Goal: Task Accomplishment & Management: Use online tool/utility

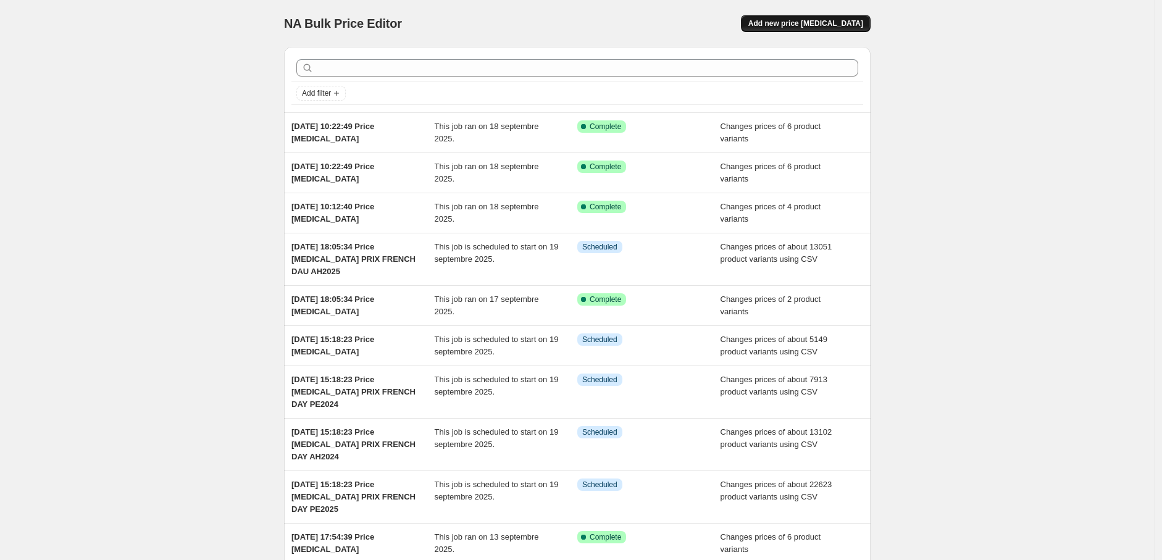
click at [849, 22] on span "Add new price [MEDICAL_DATA]" at bounding box center [806, 24] width 115 height 10
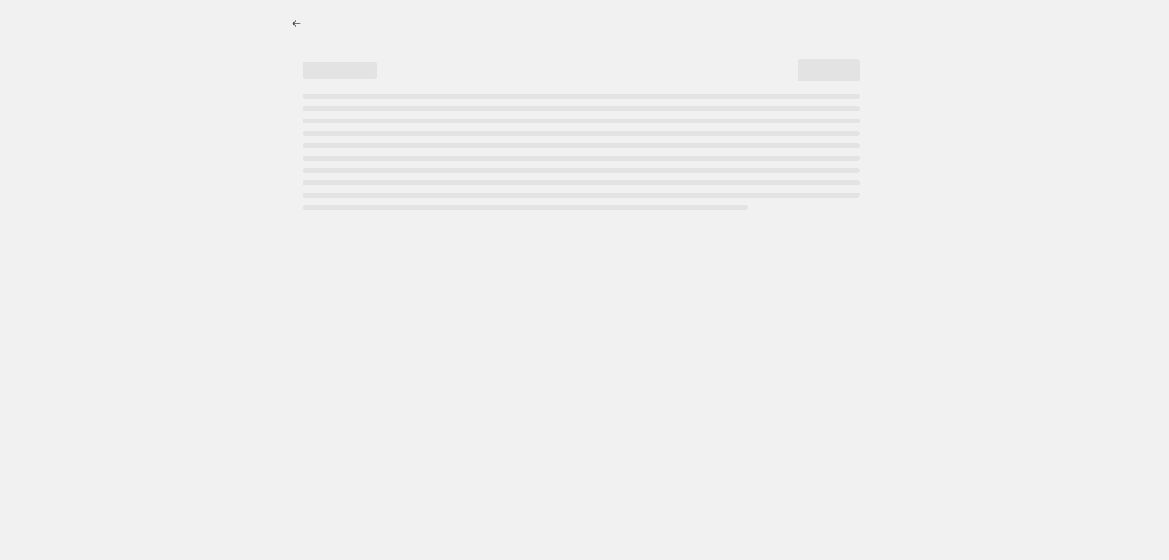
select select "percentage"
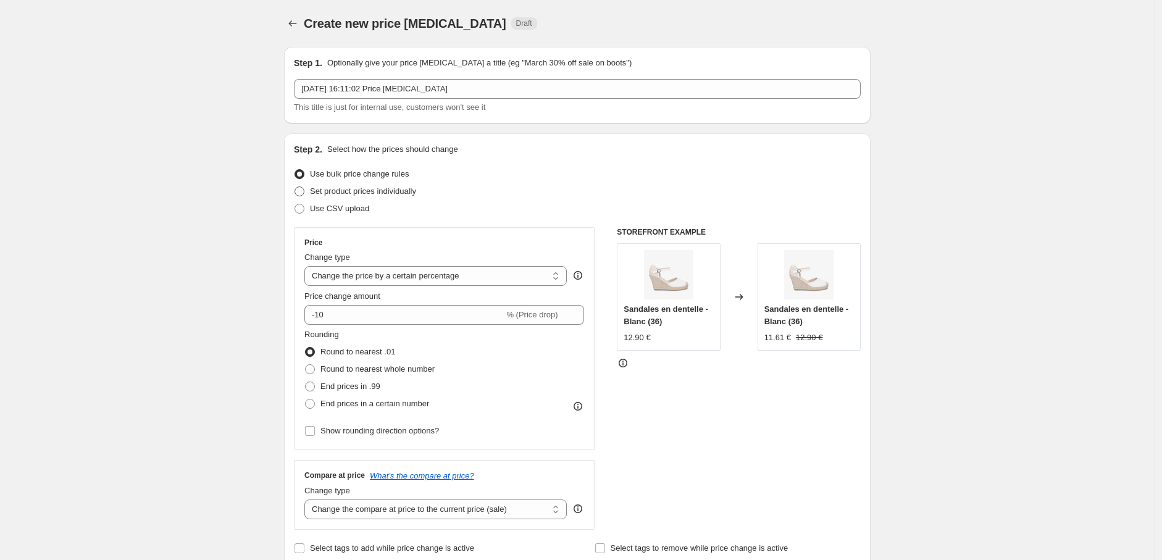
click at [337, 194] on span "Set product prices individually" at bounding box center [363, 191] width 106 height 9
click at [295, 187] on input "Set product prices individually" at bounding box center [295, 187] width 1 height 1
radio input "true"
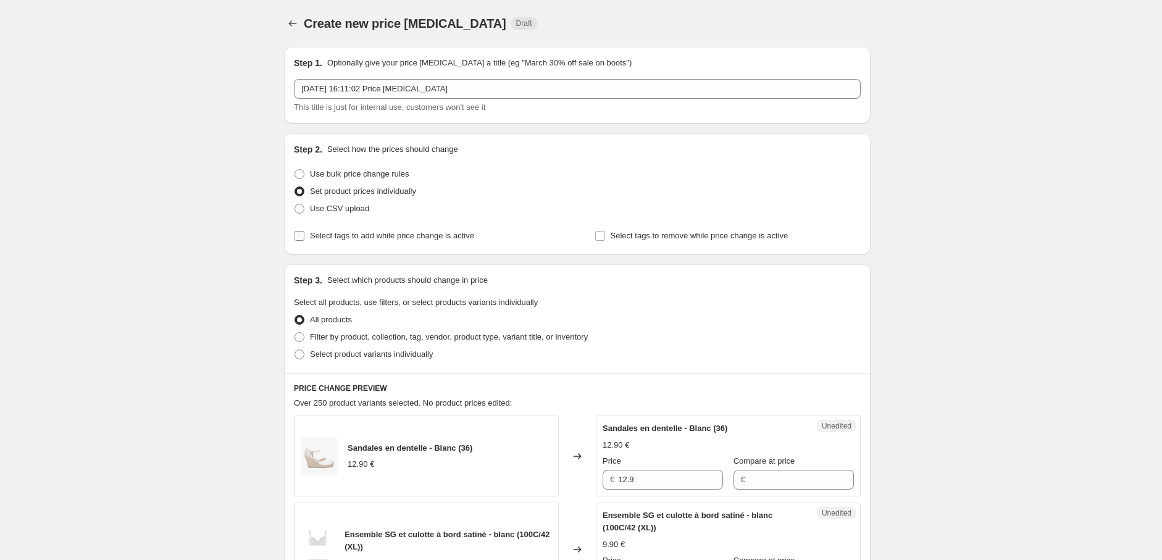
click at [322, 354] on span "Select product variants individually" at bounding box center [371, 354] width 123 height 9
click at [295, 350] on input "Select product variants individually" at bounding box center [295, 350] width 1 height 1
radio input "true"
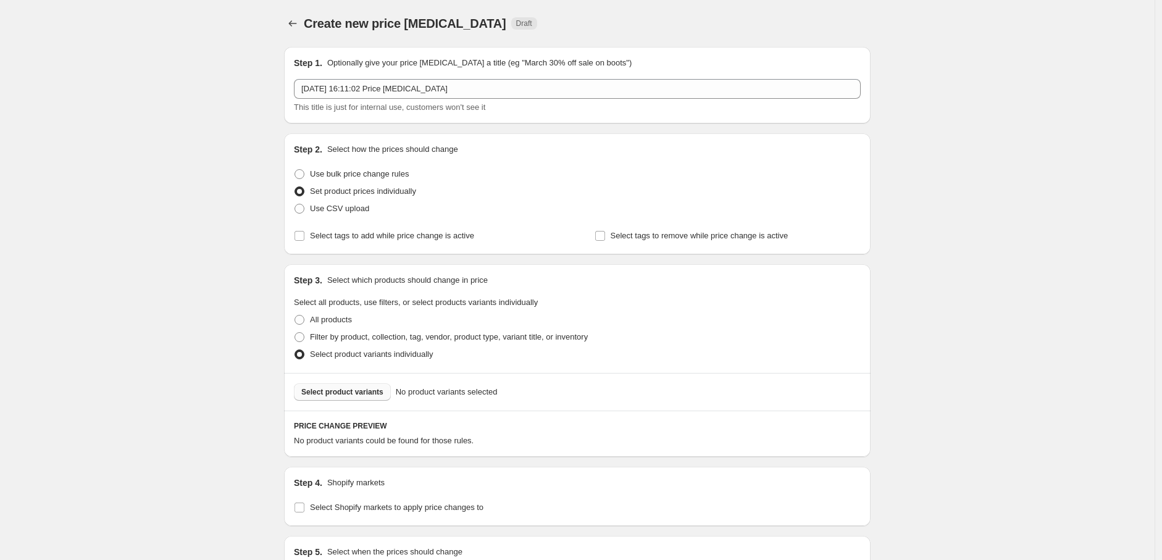
click at [328, 387] on span "Select product variants" at bounding box center [342, 392] width 82 height 10
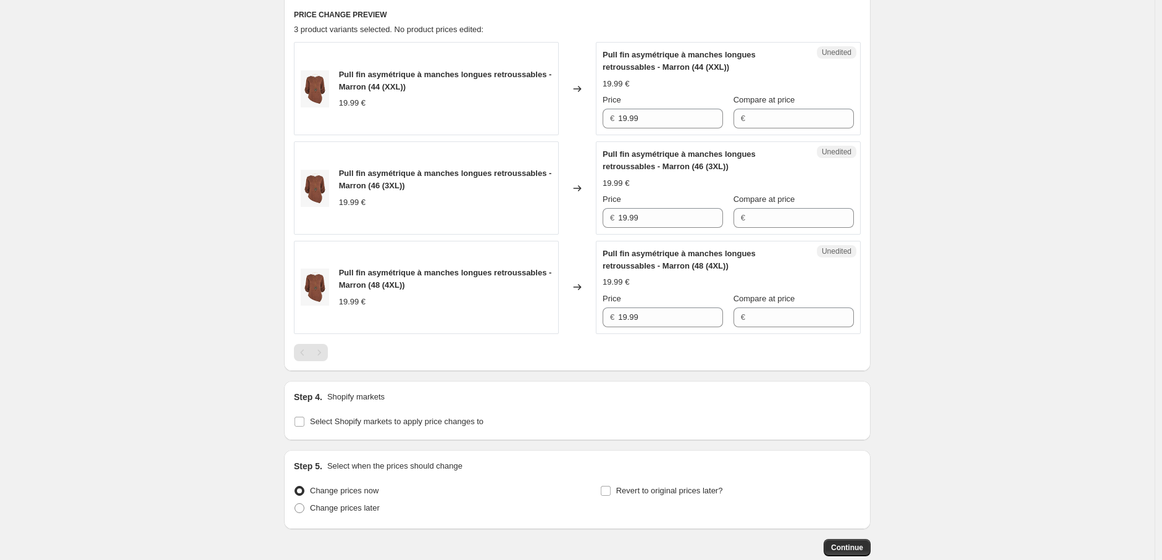
scroll to position [482, 0]
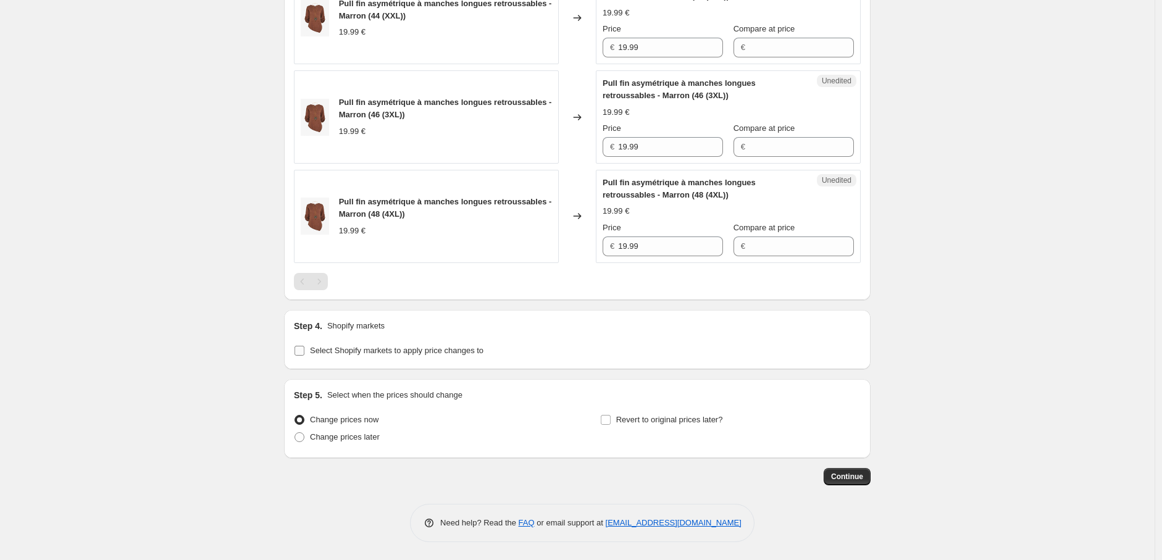
click at [304, 347] on input "Select Shopify markets to apply price changes to" at bounding box center [300, 351] width 10 height 10
checkbox input "true"
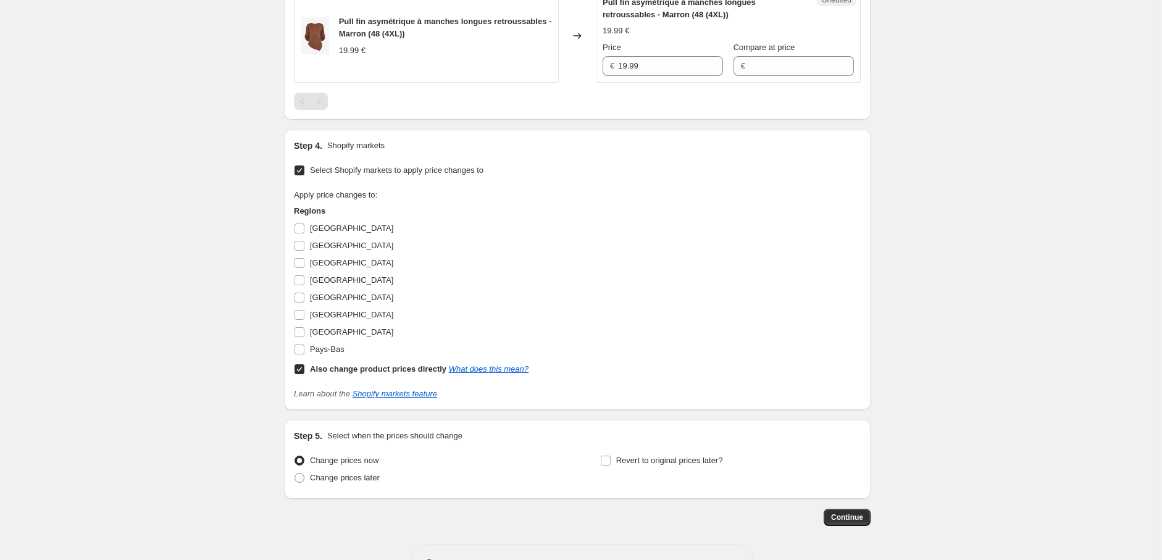
scroll to position [688, 0]
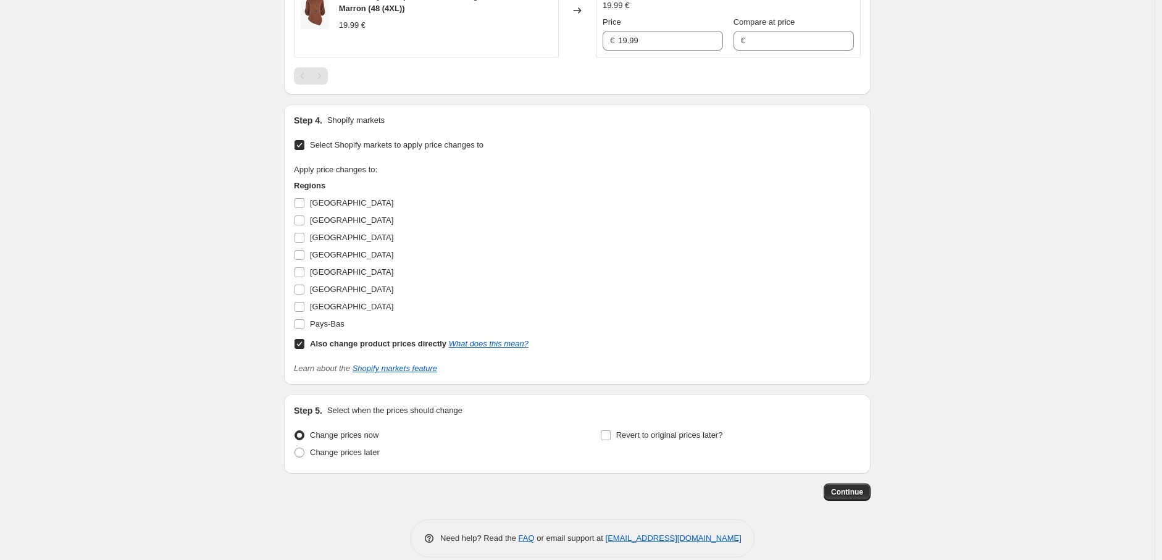
click at [303, 343] on input "Also change product prices directly What does this mean?" at bounding box center [300, 344] width 10 height 10
checkbox input "false"
click at [304, 201] on input "[GEOGRAPHIC_DATA]" at bounding box center [300, 203] width 10 height 10
checkbox input "true"
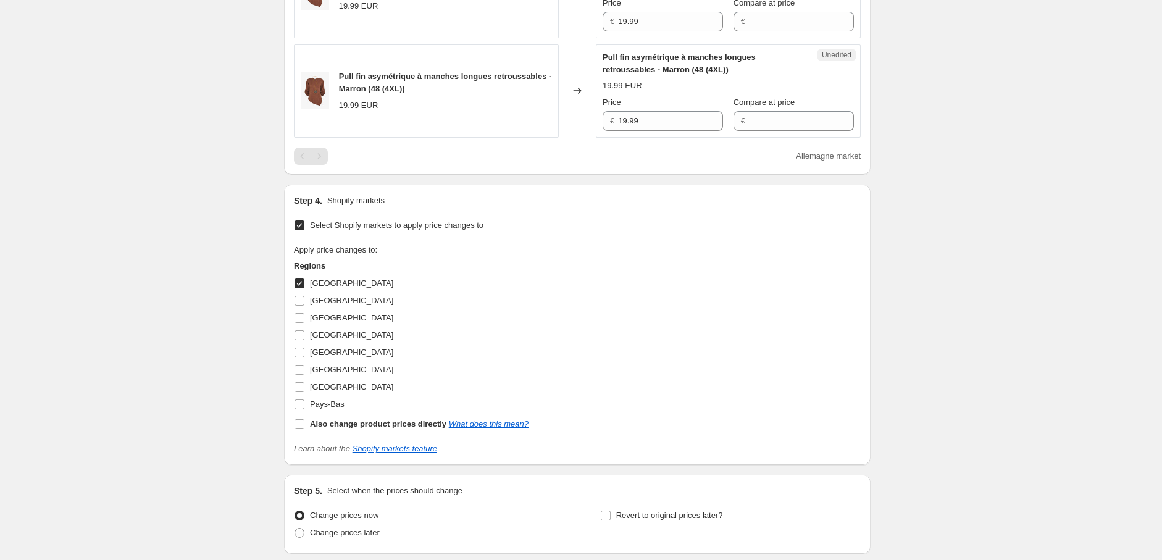
scroll to position [414, 0]
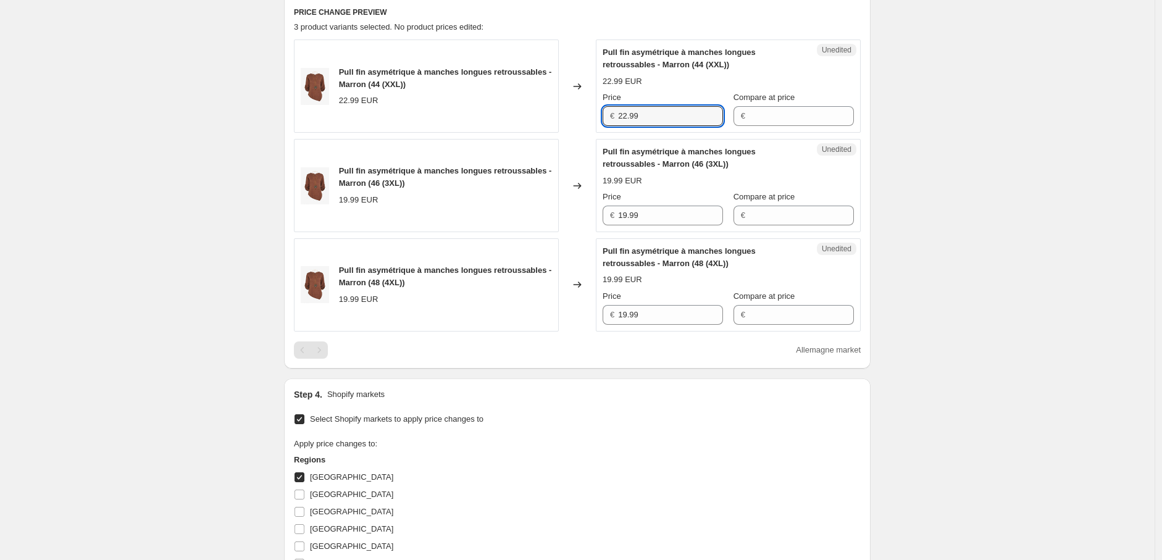
click at [595, 114] on div "Pull fin asymétrique à manches longues retroussables - Marron (44 (XXL)) 22.99 …" at bounding box center [577, 86] width 567 height 93
drag, startPoint x: 589, startPoint y: 211, endPoint x: 571, endPoint y: 209, distance: 18.6
click at [571, 209] on div "Pull fin asymétrique à manches longues retroussables - Marron (46 (3XL)) 19.99 …" at bounding box center [577, 185] width 567 height 93
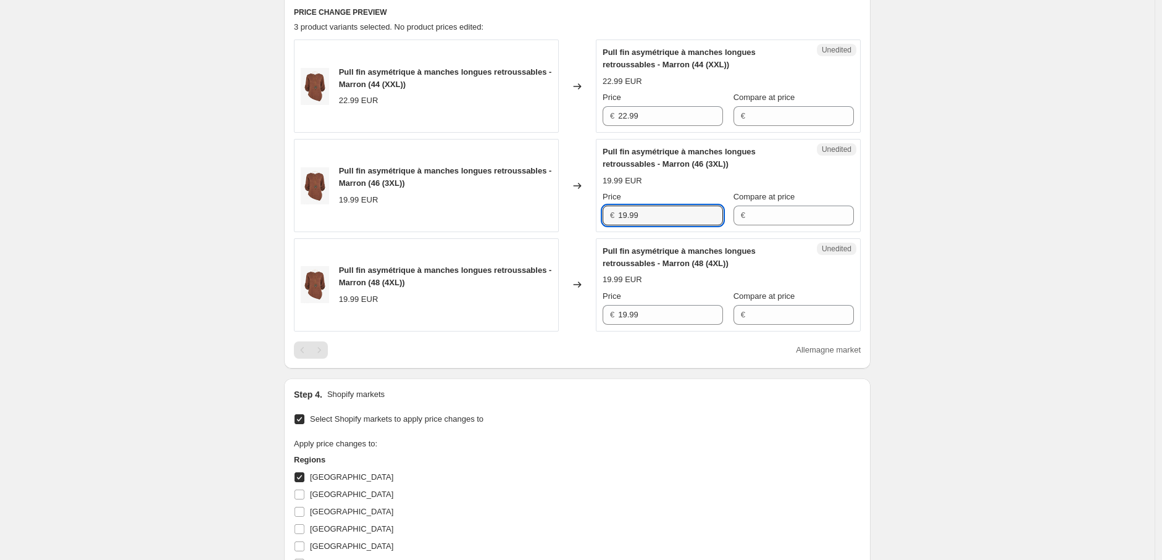
paste input "22"
type input "22.99"
drag, startPoint x: 641, startPoint y: 319, endPoint x: 584, endPoint y: 323, distance: 57.0
click at [597, 319] on div "Pull fin asymétrique à manches longues retroussables - Marron (48 (4XL)) 19.99 …" at bounding box center [577, 284] width 567 height 93
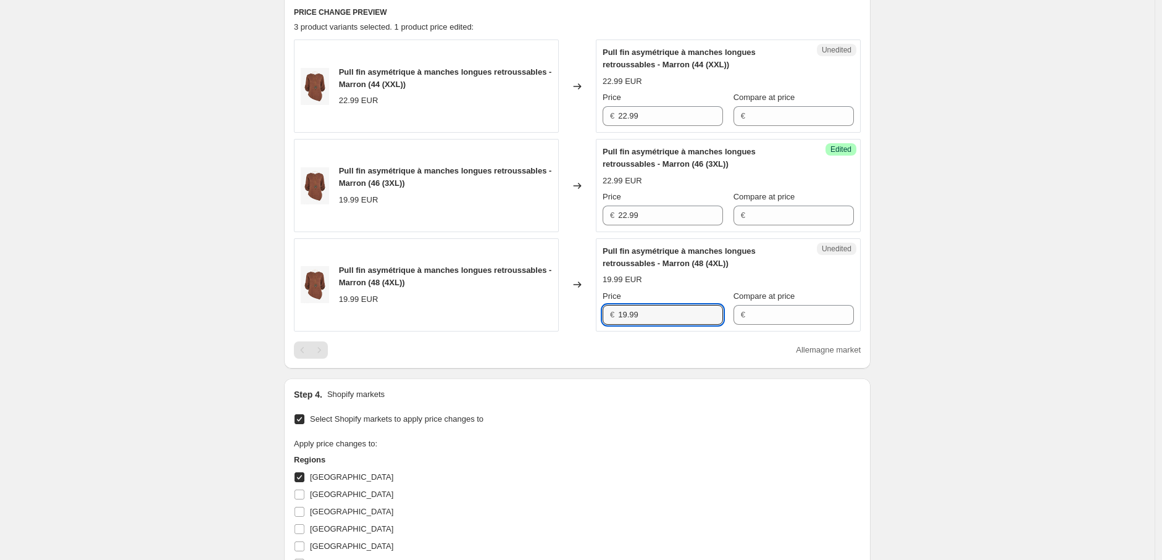
paste input "22"
type input "22.99"
click at [596, 395] on div "Step 4. Shopify markets" at bounding box center [577, 395] width 567 height 12
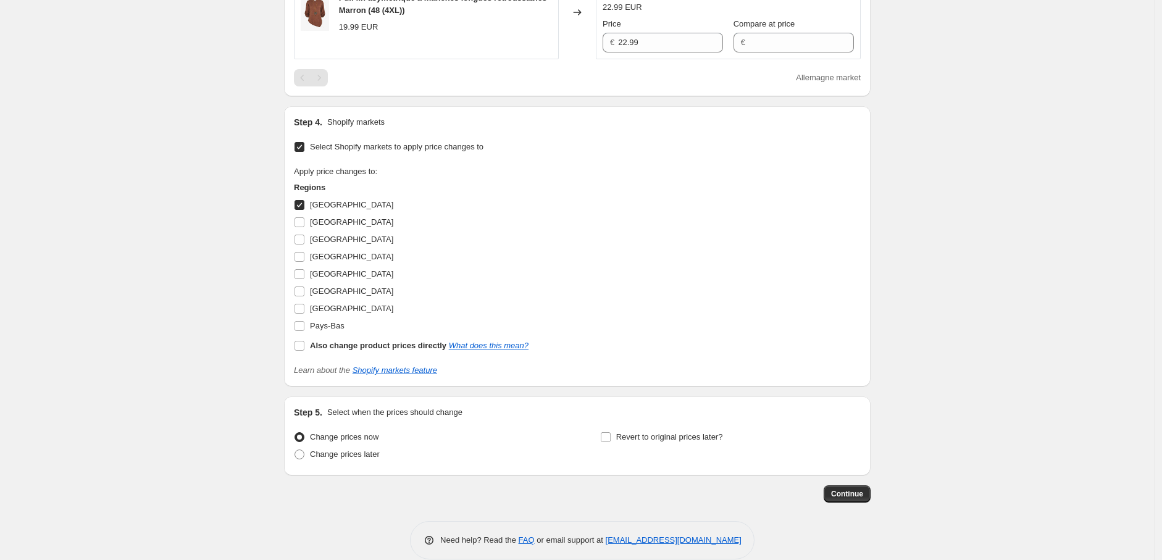
scroll to position [688, 0]
click at [303, 222] on input "[GEOGRAPHIC_DATA]" at bounding box center [300, 221] width 10 height 10
checkbox input "true"
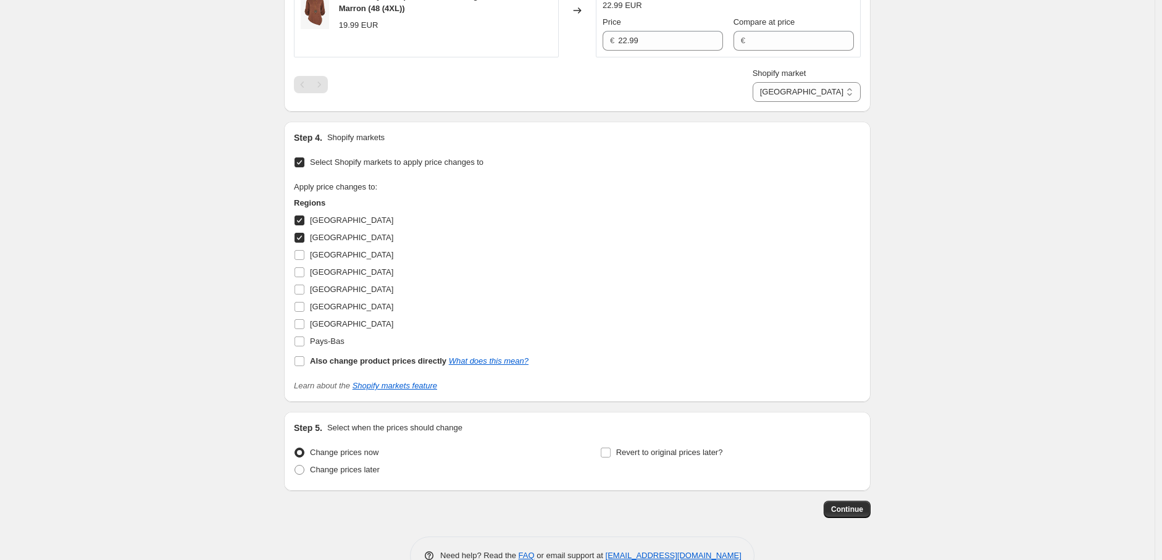
click at [303, 221] on input "[GEOGRAPHIC_DATA]" at bounding box center [300, 221] width 10 height 10
checkbox input "false"
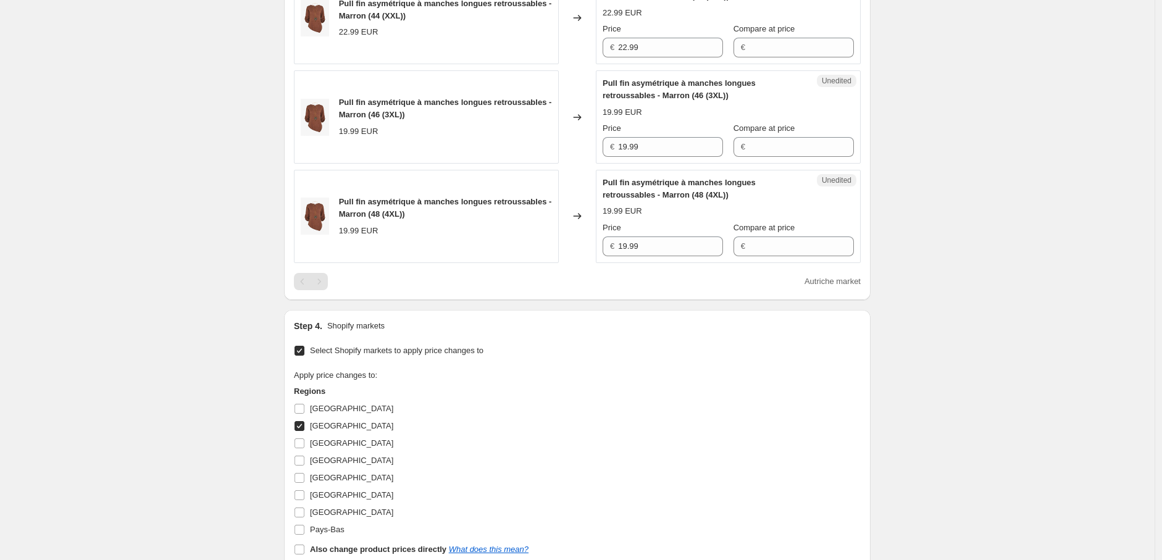
scroll to position [345, 0]
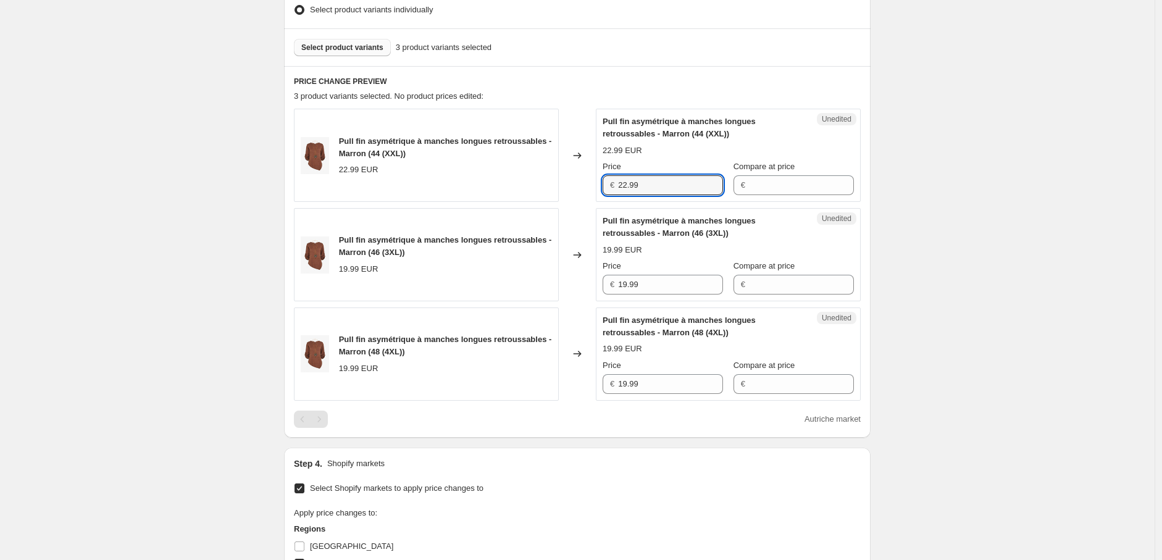
drag, startPoint x: 624, startPoint y: 179, endPoint x: 577, endPoint y: 177, distance: 47.0
click at [578, 177] on div "Pull fin asymétrique à manches longues retroussables - Marron (44 (XXL)) 22.99 …" at bounding box center [577, 155] width 567 height 93
drag, startPoint x: 593, startPoint y: 276, endPoint x: 563, endPoint y: 277, distance: 29.7
click at [564, 276] on div "Pull fin asymétrique à manches longues retroussables - Marron (46 (3XL)) 19.99 …" at bounding box center [577, 254] width 567 height 93
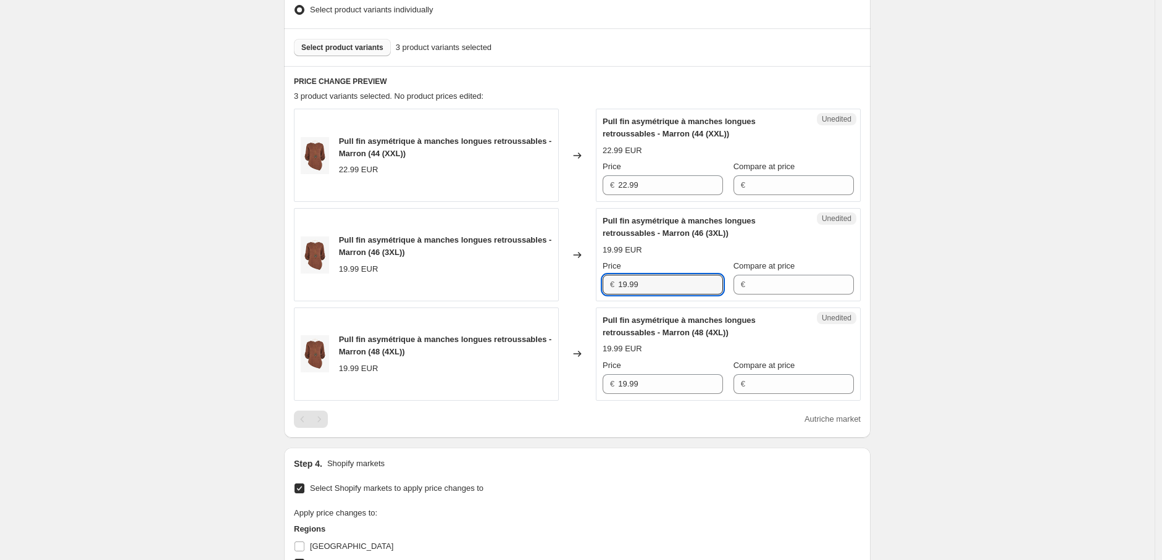
paste input "22"
type input "22.99"
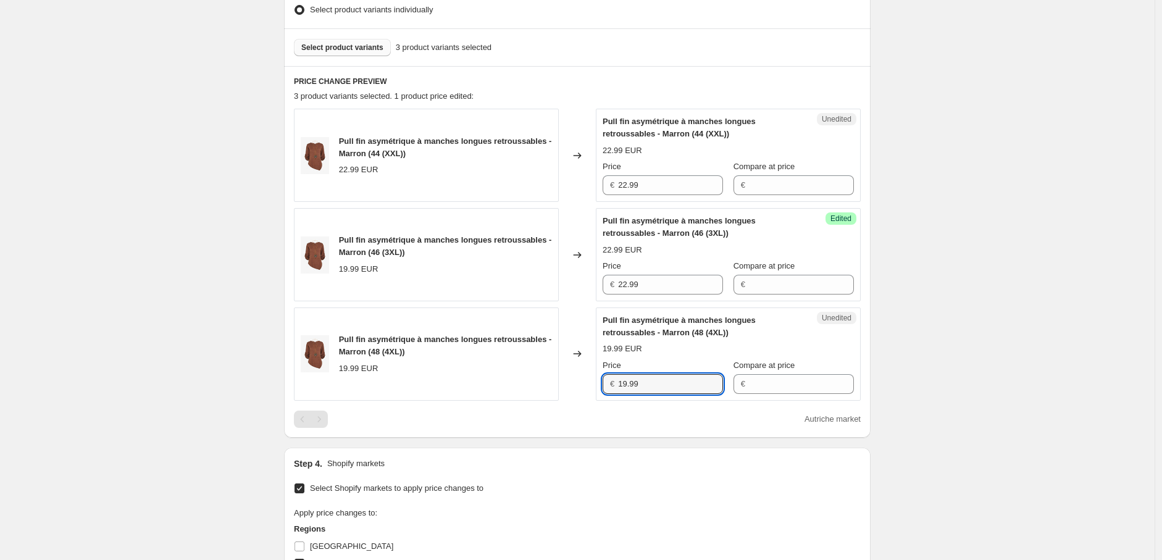
drag, startPoint x: 665, startPoint y: 380, endPoint x: 576, endPoint y: 386, distance: 88.5
click at [577, 380] on div "Pull fin asymétrique à manches longues retroussables - Marron (48 (4XL)) 19.99 …" at bounding box center [577, 354] width 567 height 93
paste input "22"
type input "22.99"
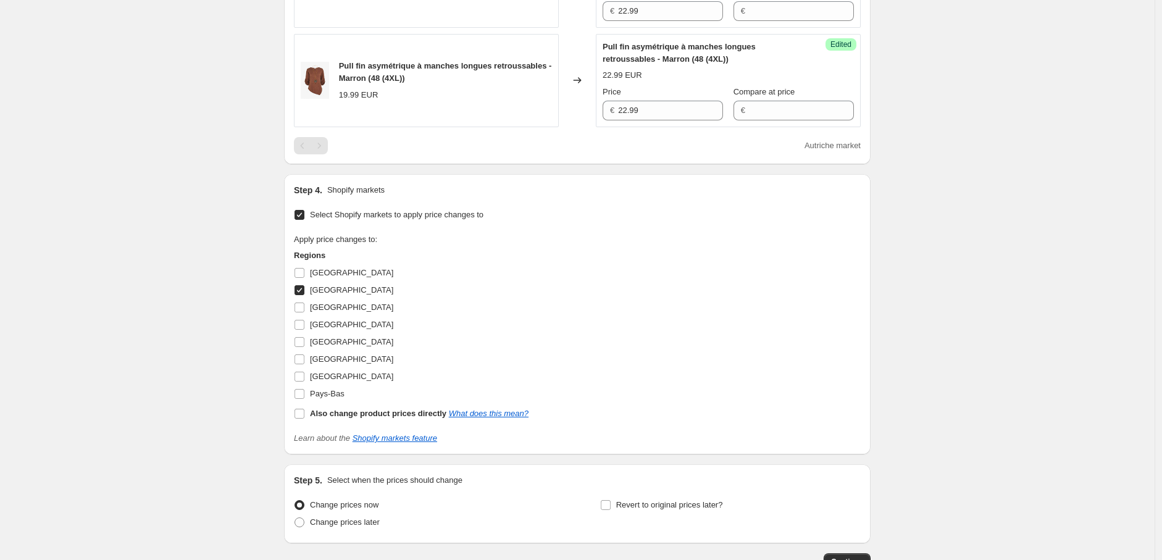
scroll to position [620, 0]
click at [303, 287] on input "[GEOGRAPHIC_DATA]" at bounding box center [300, 289] width 10 height 10
checkbox input "false"
click at [303, 389] on input "Pays-Bas" at bounding box center [300, 393] width 10 height 10
checkbox input "true"
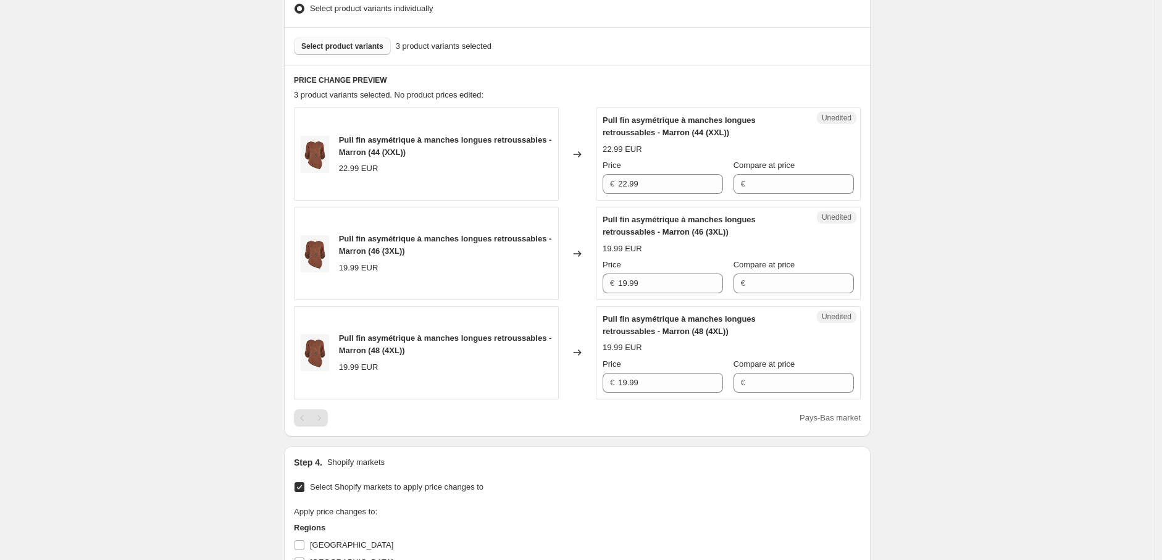
scroll to position [345, 0]
drag, startPoint x: 605, startPoint y: 182, endPoint x: 533, endPoint y: 174, distance: 72.7
click at [533, 174] on div "Pull fin asymétrique à manches longues retroussables - Marron (44 (XXL)) 22.99 …" at bounding box center [577, 155] width 567 height 93
drag, startPoint x: 662, startPoint y: 283, endPoint x: 544, endPoint y: 282, distance: 118.6
click at [544, 282] on div "Pull fin asymétrique à manches longues retroussables - Marron (46 (3XL)) 19.99 …" at bounding box center [577, 254] width 567 height 93
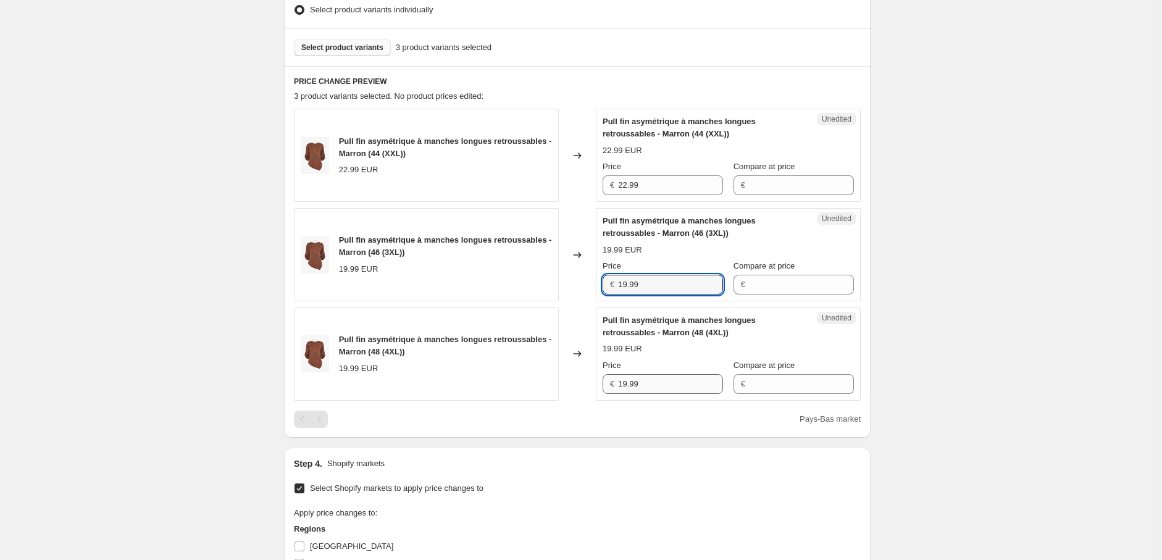
paste input "22"
type input "22.99"
click at [585, 388] on div "Pull fin asymétrique à manches longues retroussables - Marron (48 (4XL)) 19.99 …" at bounding box center [577, 354] width 567 height 93
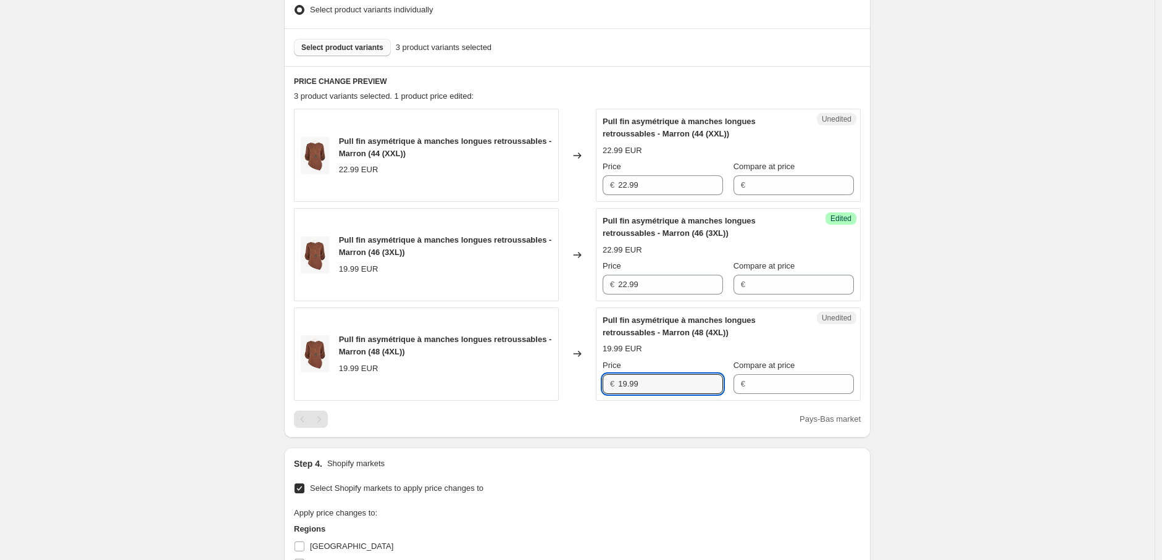
paste input "22"
type input "22.99"
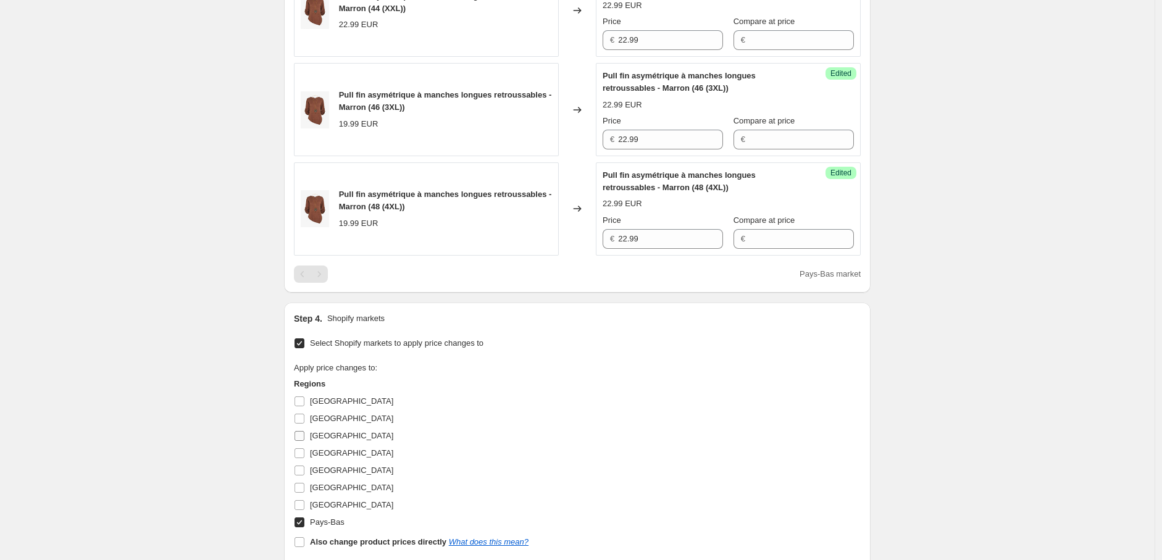
scroll to position [620, 0]
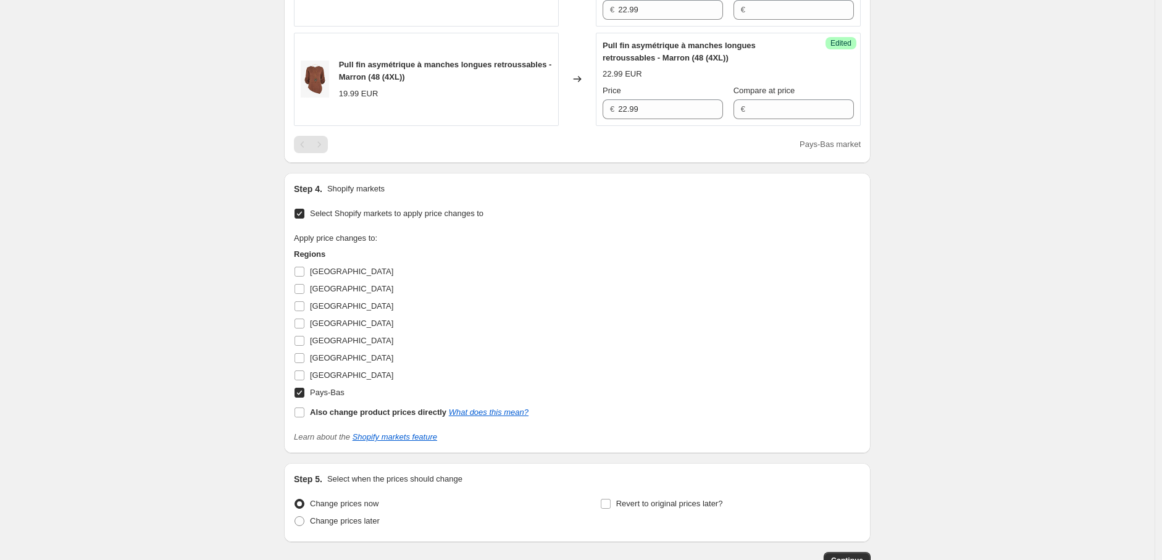
click at [304, 396] on input "Pays-Bas" at bounding box center [300, 393] width 10 height 10
checkbox input "false"
click at [305, 305] on input "[GEOGRAPHIC_DATA]" at bounding box center [300, 306] width 10 height 10
checkbox input "true"
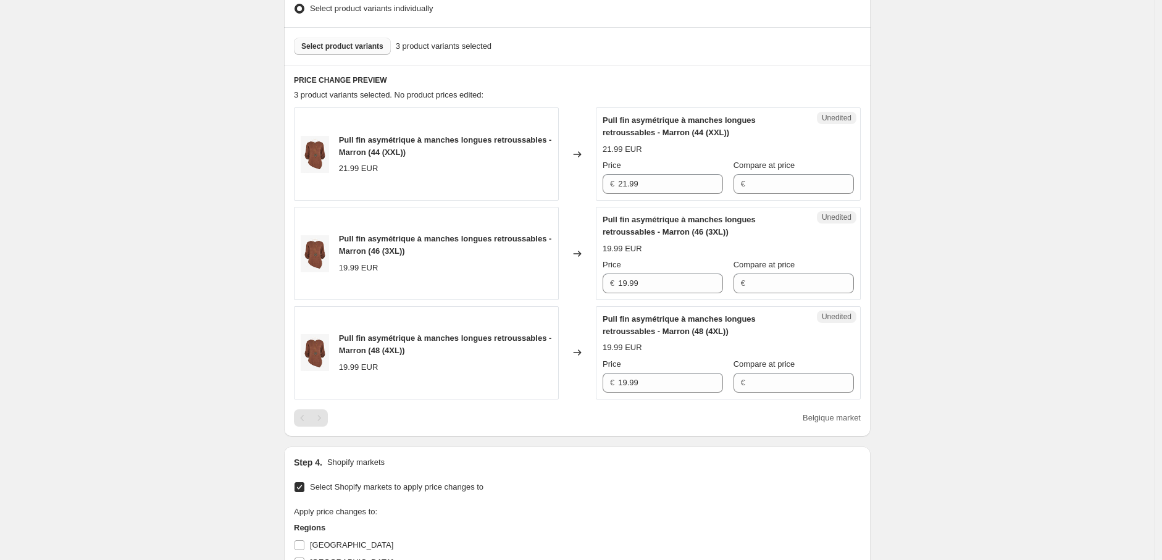
scroll to position [345, 0]
drag, startPoint x: 635, startPoint y: 180, endPoint x: 584, endPoint y: 169, distance: 52.5
click at [584, 169] on div "Pull fin asymétrique à manches longues retroussables - Marron (44 (XXL)) 21.99 …" at bounding box center [577, 155] width 567 height 93
drag, startPoint x: 673, startPoint y: 285, endPoint x: 566, endPoint y: 285, distance: 106.9
click at [576, 283] on div "Pull fin asymétrique à manches longues retroussables - Marron (46 (3XL)) 19.99 …" at bounding box center [577, 254] width 567 height 93
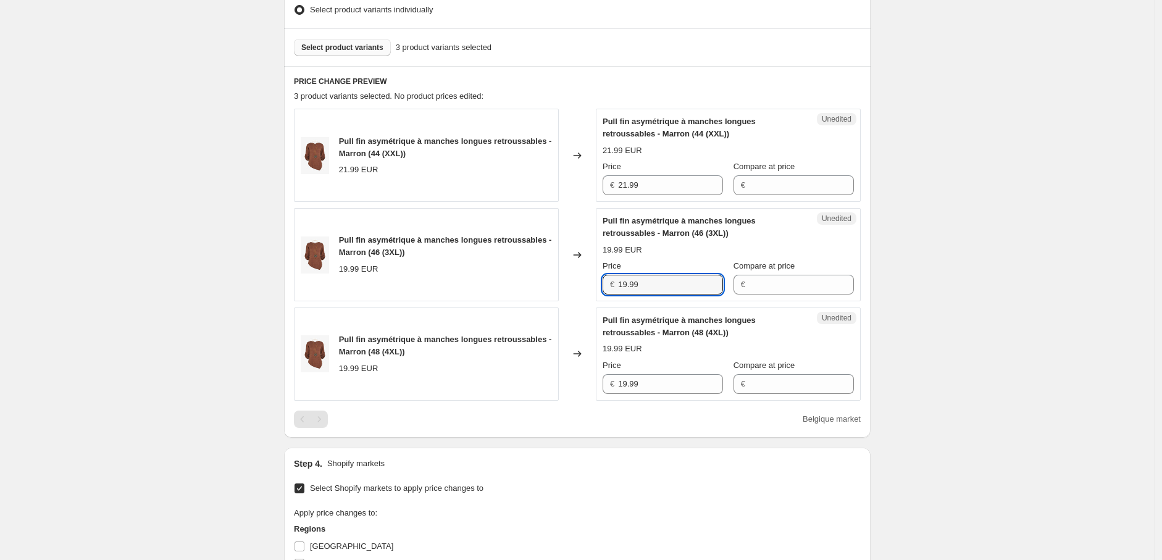
paste input "21"
type input "21.99"
drag, startPoint x: 646, startPoint y: 383, endPoint x: 572, endPoint y: 383, distance: 74.1
click at [576, 379] on div "Pull fin asymétrique à manches longues retroussables - Marron (48 (4XL)) 19.99 …" at bounding box center [577, 354] width 567 height 93
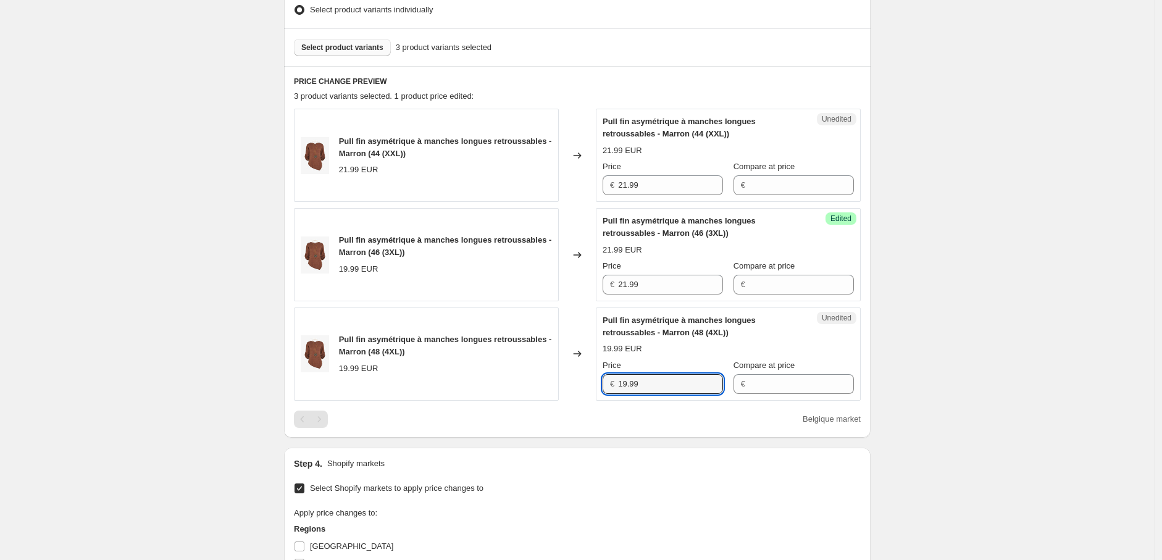
paste input "21"
type input "21.99"
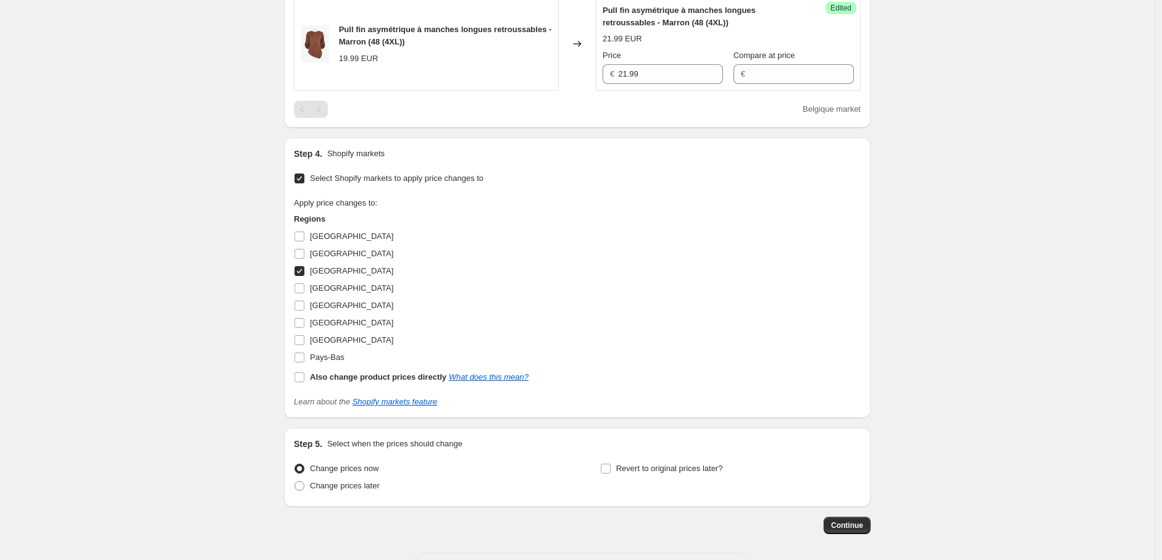
scroll to position [688, 0]
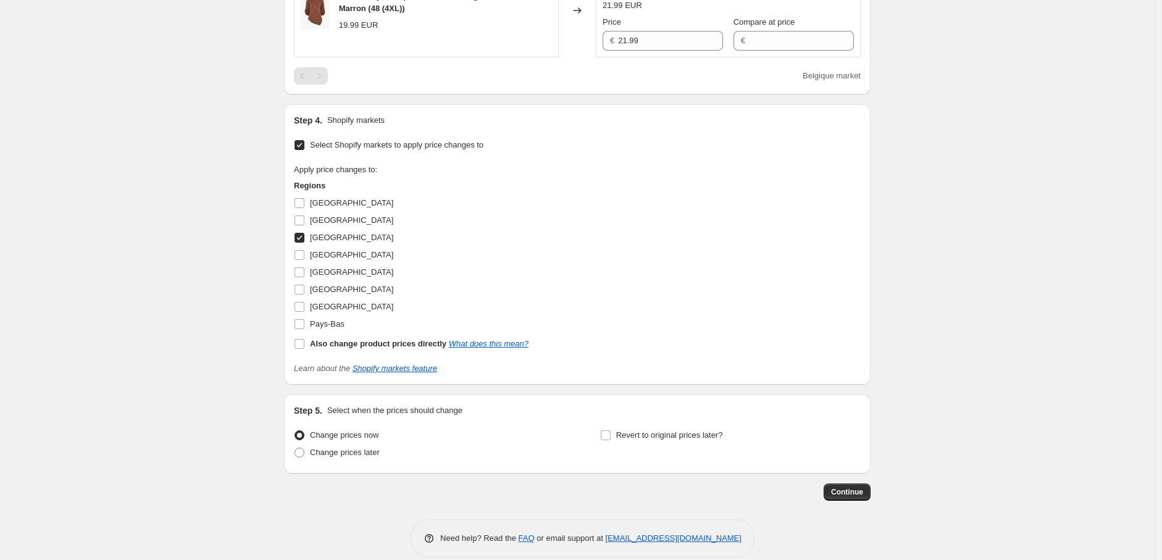
click at [303, 237] on input "[GEOGRAPHIC_DATA]" at bounding box center [300, 238] width 10 height 10
checkbox input "false"
click at [305, 290] on input "[GEOGRAPHIC_DATA]" at bounding box center [300, 290] width 10 height 10
checkbox input "true"
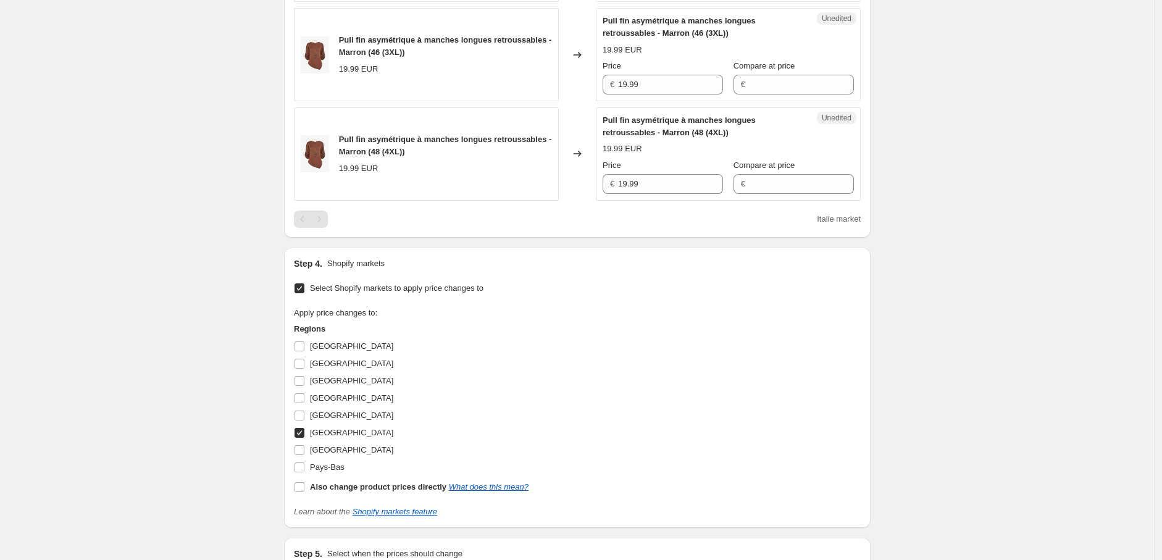
scroll to position [414, 0]
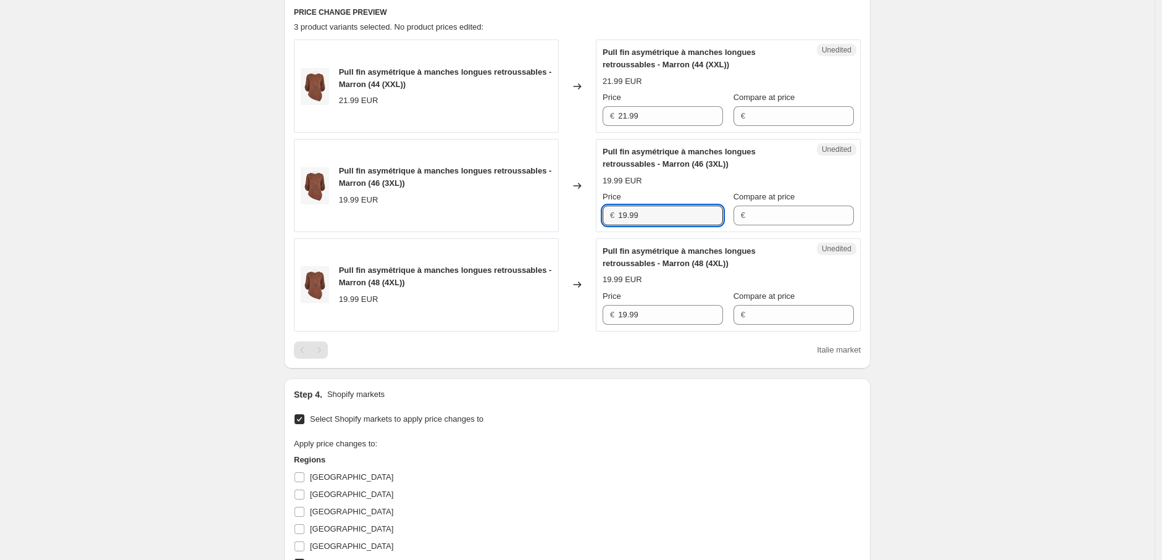
drag, startPoint x: 586, startPoint y: 207, endPoint x: 566, endPoint y: 206, distance: 19.8
click at [566, 206] on div "Pull fin asymétrique à manches longues retroussables - Marron (46 (3XL)) 19.99 …" at bounding box center [577, 185] width 567 height 93
click at [582, 114] on div "Pull fin asymétrique à manches longues retroussables - Marron (44 (XXL)) 21.99 …" at bounding box center [577, 86] width 567 height 93
click at [577, 211] on div "Pull fin asymétrique à manches longues retroussables - Marron (46 (3XL)) 19.99 …" at bounding box center [577, 185] width 567 height 93
paste input "21"
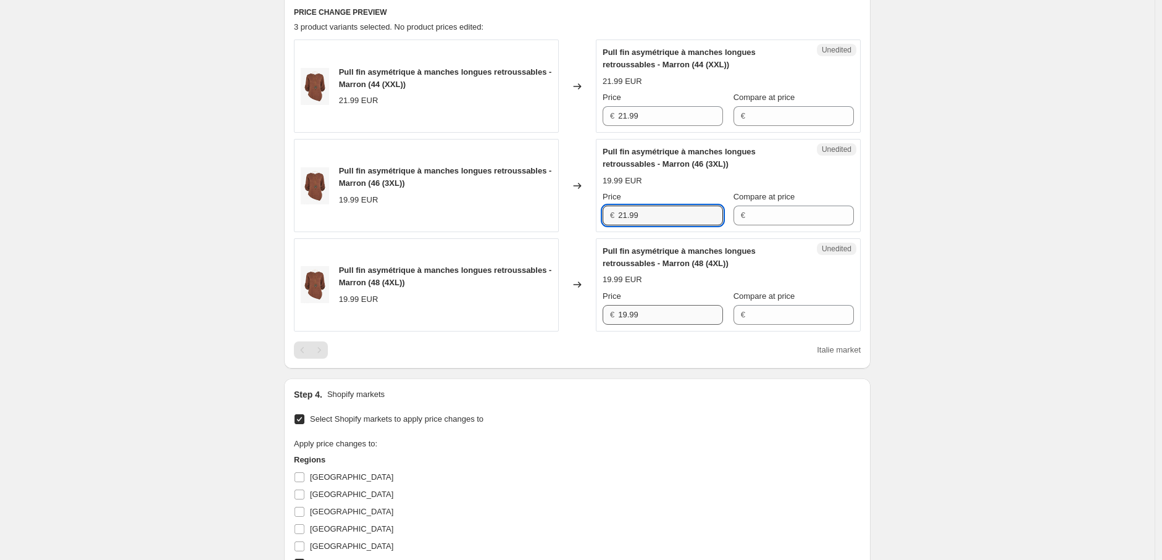
type input "21.99"
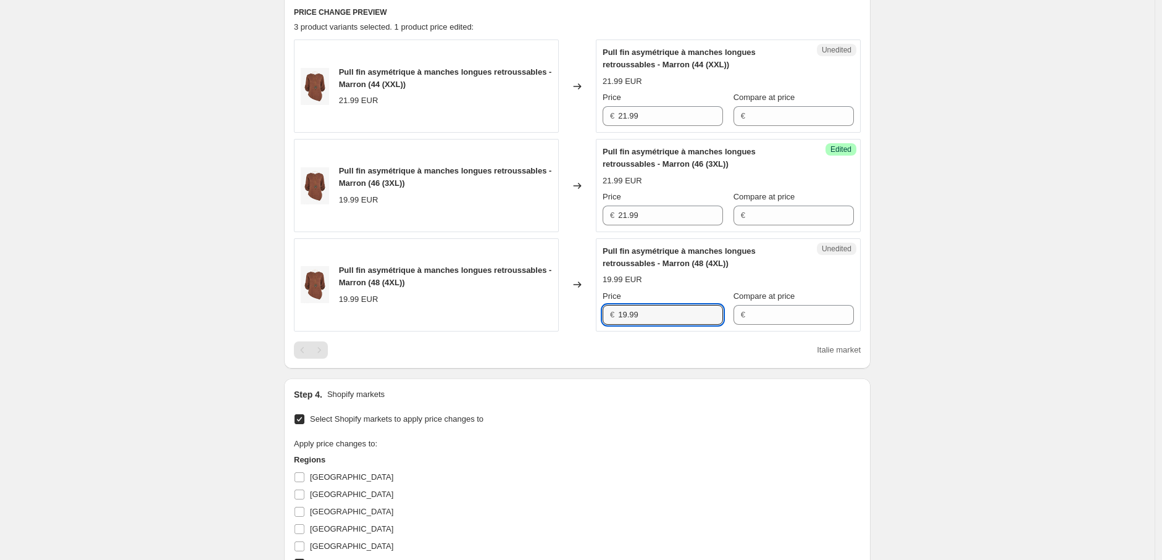
drag, startPoint x: 662, startPoint y: 314, endPoint x: 586, endPoint y: 314, distance: 76.6
click at [586, 314] on div "Pull fin asymétrique à manches longues retroussables - Marron (48 (4XL)) 19.99 …" at bounding box center [577, 284] width 567 height 93
paste input "21"
type input "21.99"
click at [610, 403] on div "Step 4. Shopify markets Select Shopify markets to apply price changes to Apply …" at bounding box center [577, 519] width 567 height 261
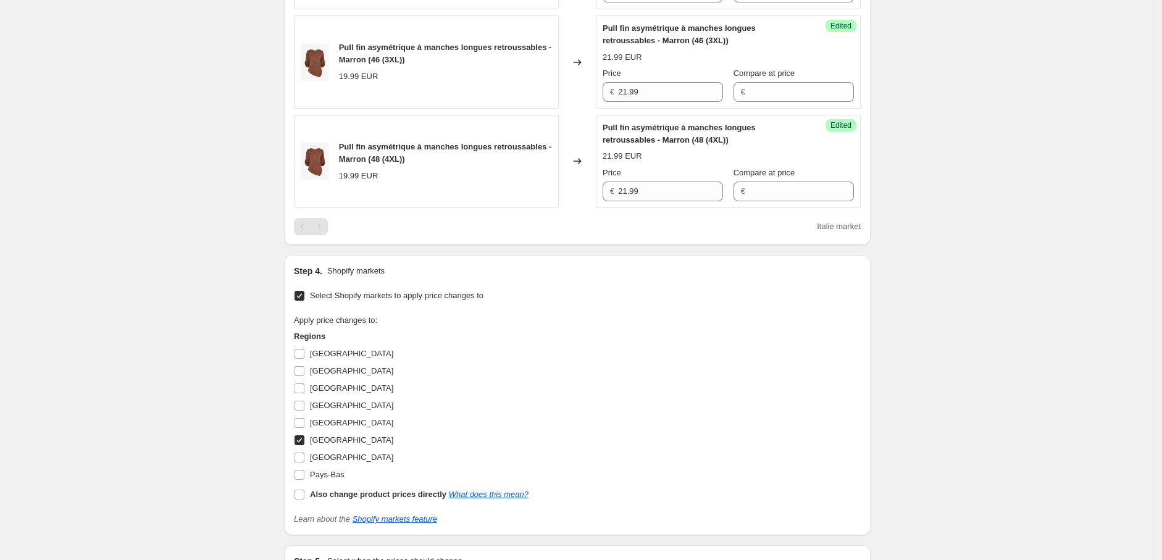
scroll to position [551, 0]
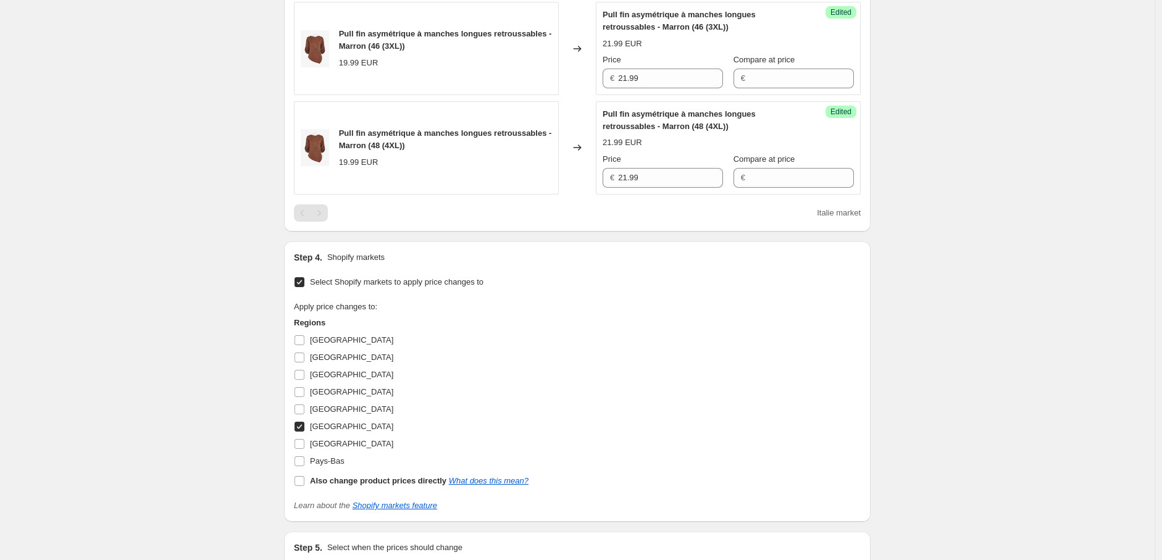
click at [304, 425] on input "[GEOGRAPHIC_DATA]" at bounding box center [300, 427] width 10 height 10
checkbox input "false"
click at [303, 447] on input "[GEOGRAPHIC_DATA]" at bounding box center [300, 444] width 10 height 10
checkbox input "true"
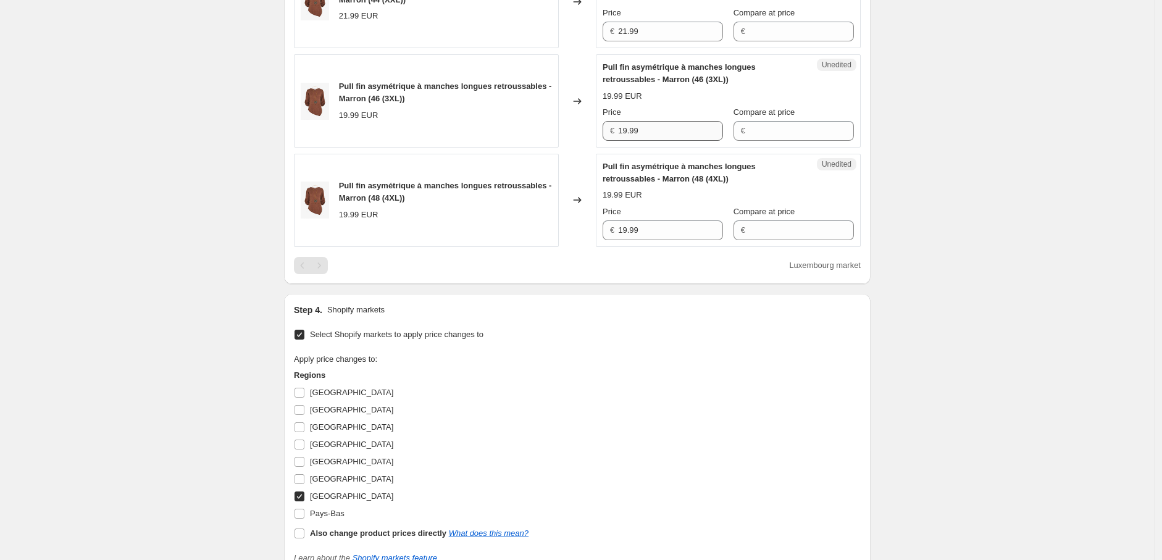
scroll to position [345, 0]
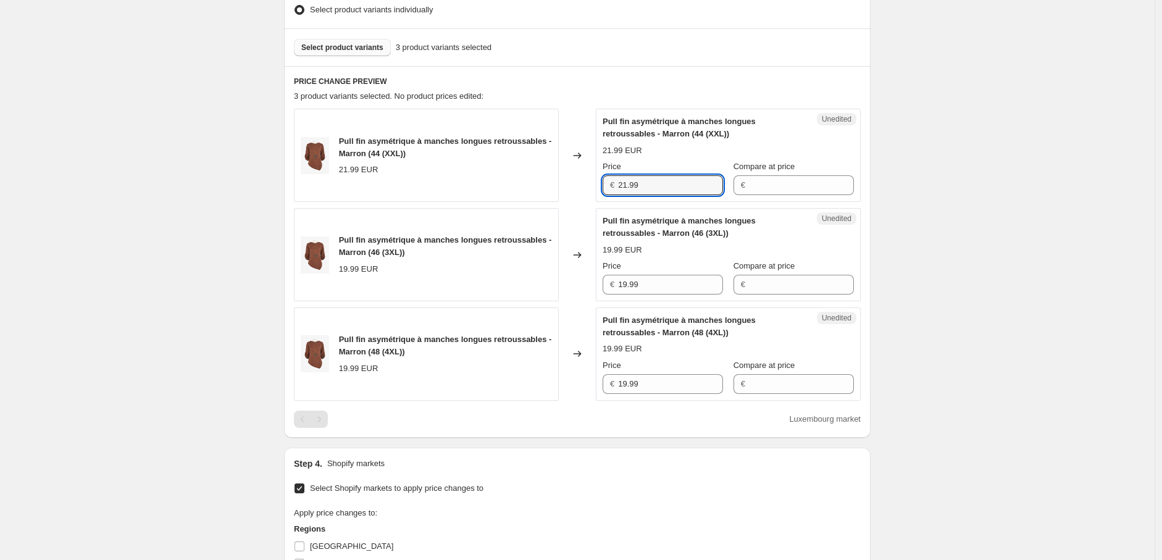
drag, startPoint x: 576, startPoint y: 177, endPoint x: 550, endPoint y: 175, distance: 26.1
click at [550, 175] on div "Pull fin asymétrique à manches longues retroussables - Marron (44 (XXL)) 21.99 …" at bounding box center [577, 155] width 567 height 93
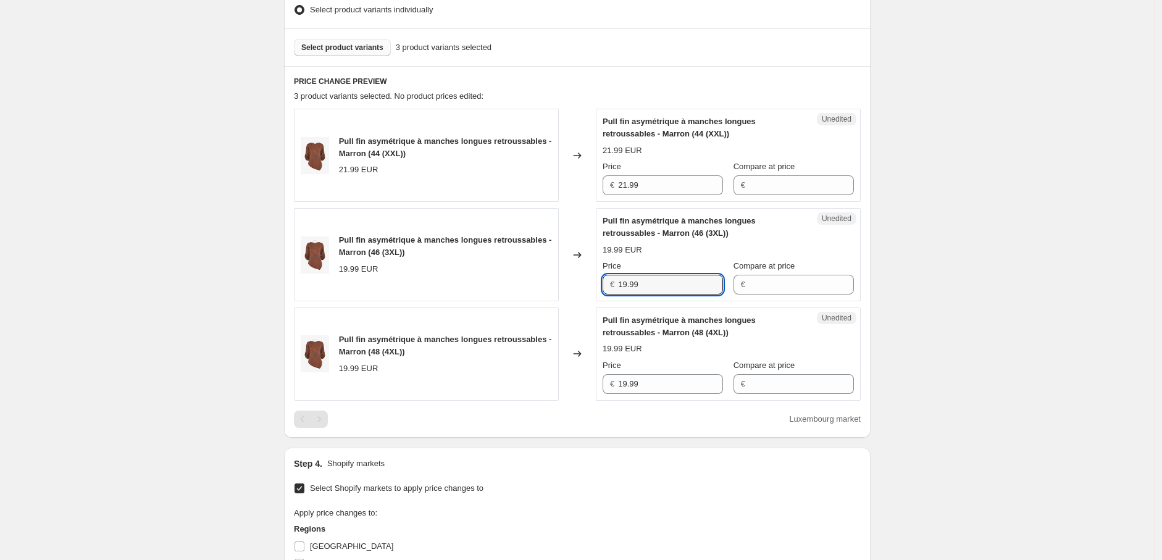
click at [562, 284] on div "Pull fin asymétrique à manches longues retroussables - Marron (46 (3XL)) 19.99 …" at bounding box center [577, 254] width 567 height 93
paste input "21"
type input "21.99"
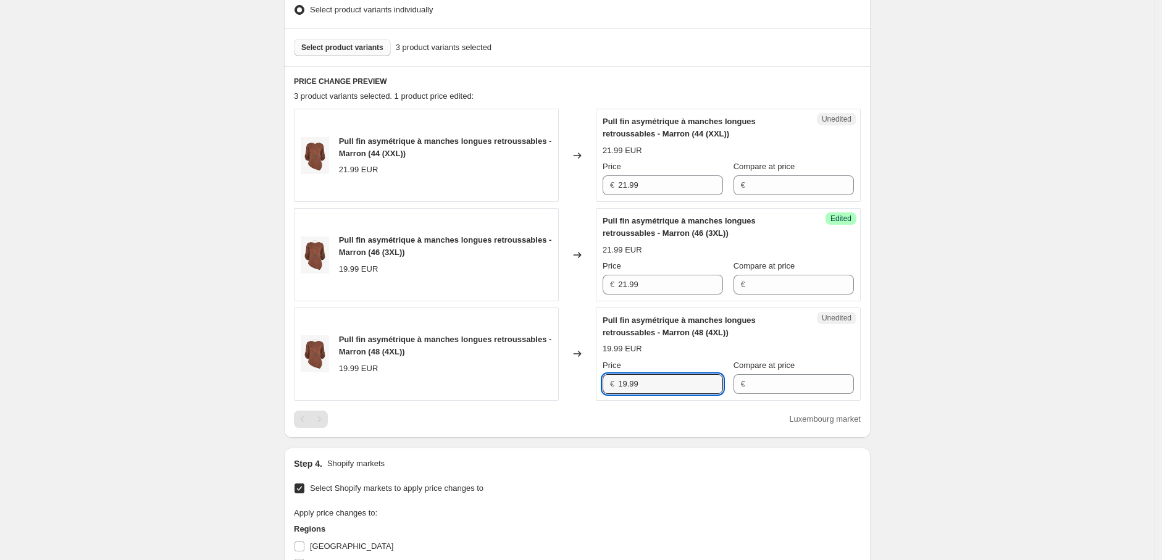
drag, startPoint x: 652, startPoint y: 385, endPoint x: 570, endPoint y: 384, distance: 82.8
click at [570, 384] on div "Pull fin asymétrique à manches longues retroussables - Marron (48 (4XL)) 19.99 …" at bounding box center [577, 354] width 567 height 93
paste input "21"
type input "21.99"
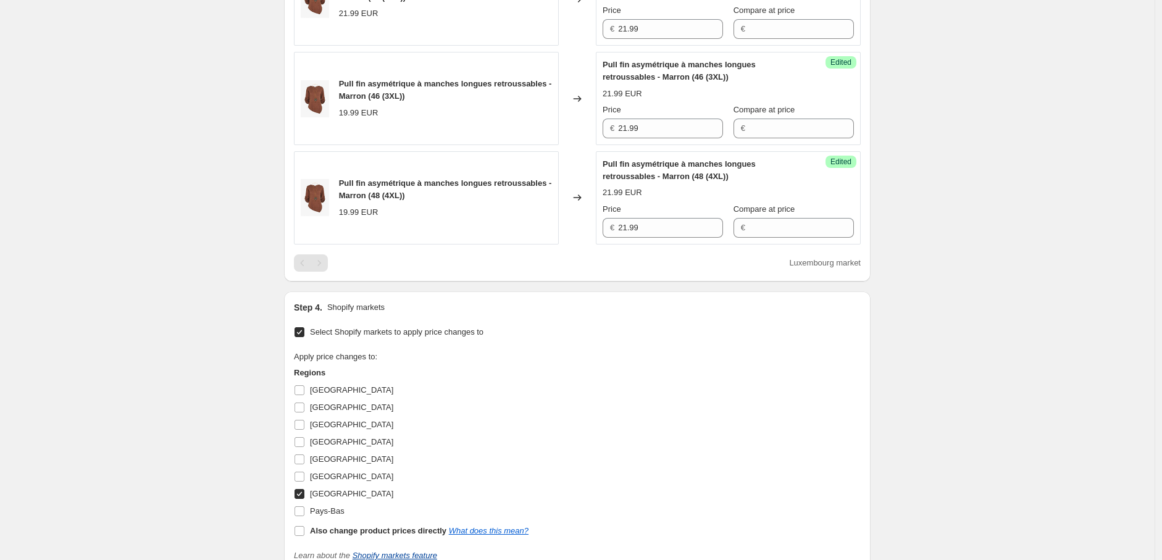
scroll to position [688, 0]
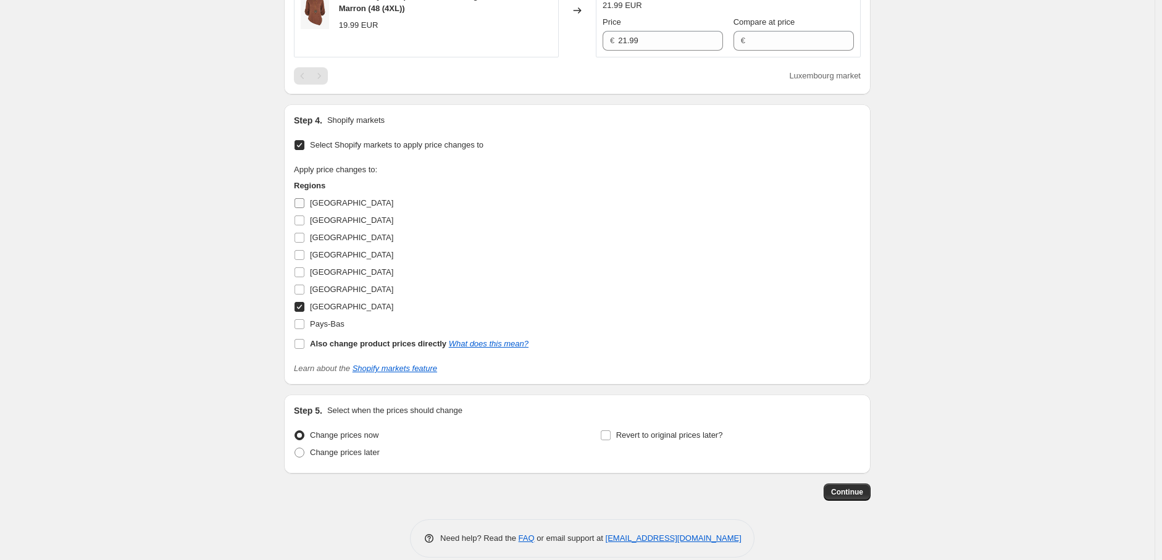
click at [305, 201] on input "[GEOGRAPHIC_DATA]" at bounding box center [300, 203] width 10 height 10
checkbox input "true"
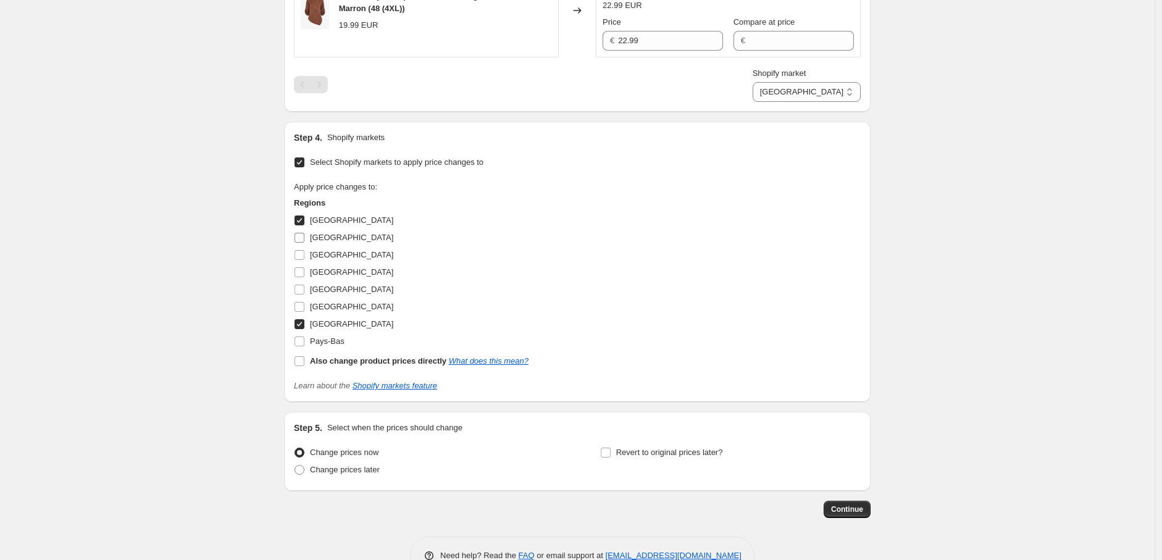
click at [301, 236] on input "[GEOGRAPHIC_DATA]" at bounding box center [300, 238] width 10 height 10
checkbox input "true"
click at [303, 257] on input "[GEOGRAPHIC_DATA]" at bounding box center [300, 255] width 10 height 10
checkbox input "true"
click at [303, 305] on input "[GEOGRAPHIC_DATA]" at bounding box center [300, 307] width 10 height 10
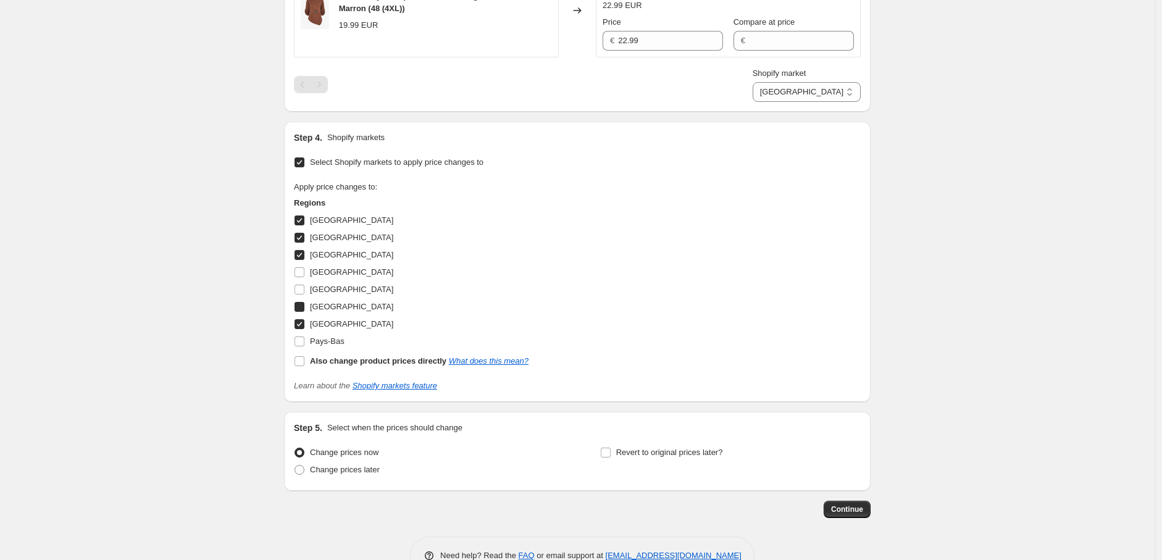
checkbox input "true"
click at [298, 338] on input "Pays-Bas" at bounding box center [300, 342] width 10 height 10
checkbox input "true"
click at [851, 505] on span "Continue" at bounding box center [847, 510] width 32 height 10
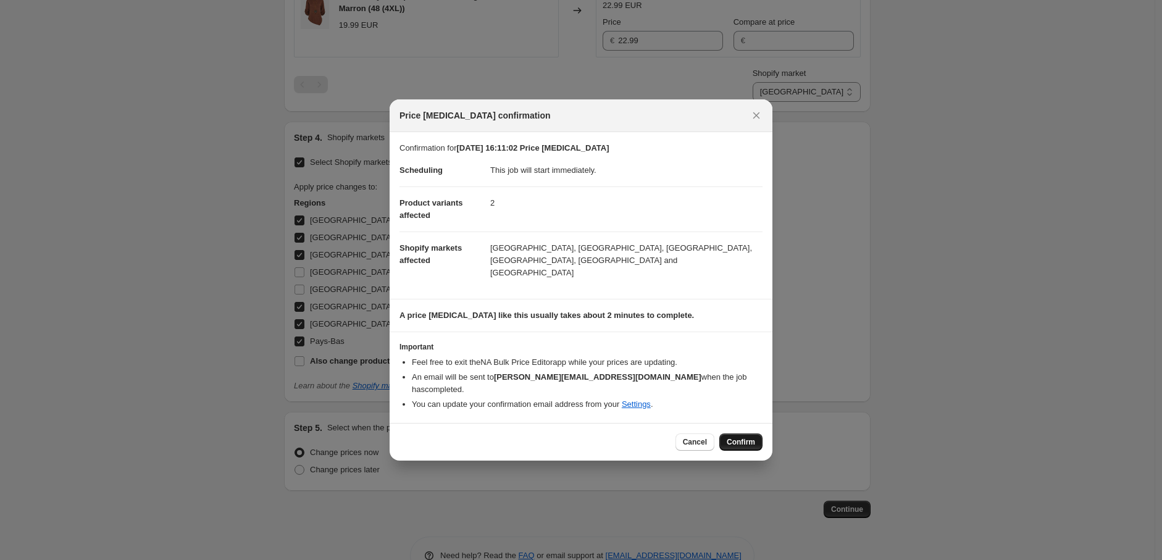
click at [746, 437] on span "Confirm" at bounding box center [741, 442] width 28 height 10
